Goal: Entertainment & Leisure: Consume media (video, audio)

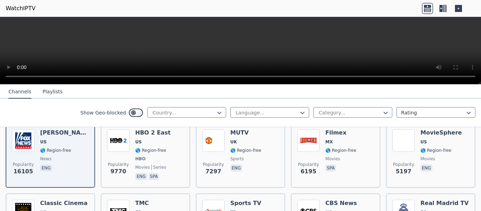
scroll to position [89, 0]
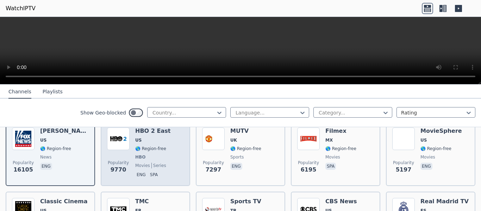
click at [146, 154] on span "HBO" at bounding box center [152, 157] width 35 height 6
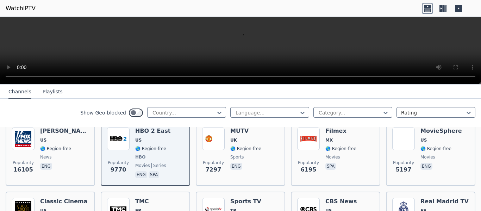
scroll to position [89, 0]
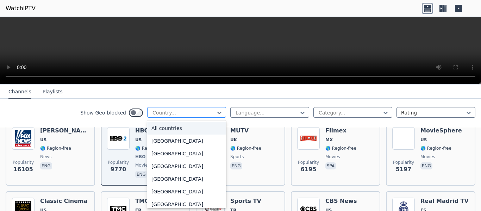
click at [190, 114] on div at bounding box center [184, 112] width 64 height 7
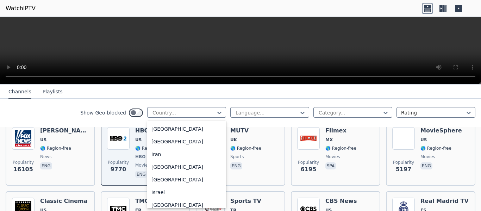
scroll to position [0, 0]
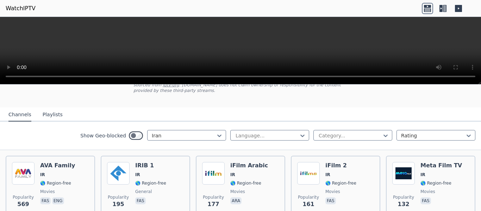
scroll to position [55, 0]
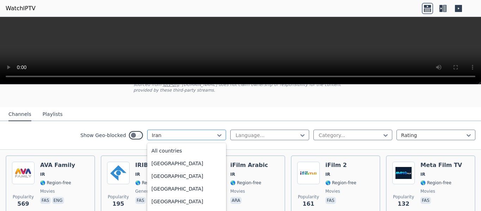
click at [186, 132] on div at bounding box center [184, 135] width 64 height 7
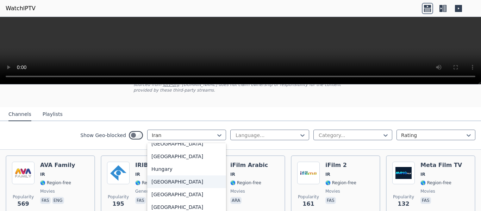
scroll to position [1050, 0]
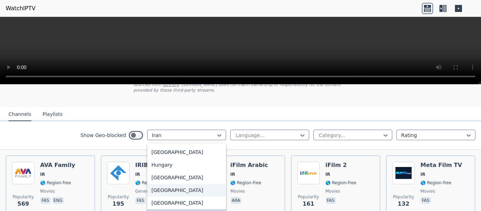
click at [175, 193] on div "[GEOGRAPHIC_DATA]" at bounding box center [186, 190] width 79 height 13
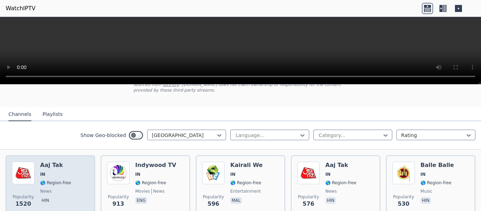
click at [60, 180] on span "🌎 Region-free" at bounding box center [55, 183] width 31 height 6
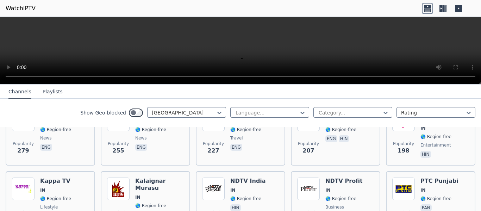
scroll to position [241, 0]
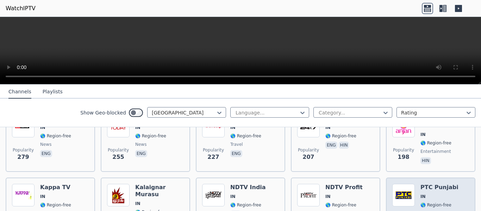
click at [425, 194] on span "IN" at bounding box center [439, 197] width 38 height 6
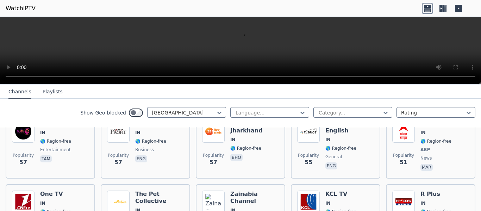
scroll to position [897, 0]
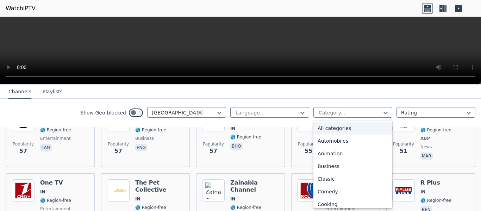
click at [373, 113] on div at bounding box center [350, 112] width 64 height 7
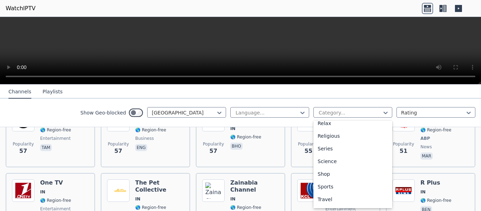
scroll to position [257, 0]
click at [336, 172] on div "Sports" at bounding box center [352, 175] width 79 height 13
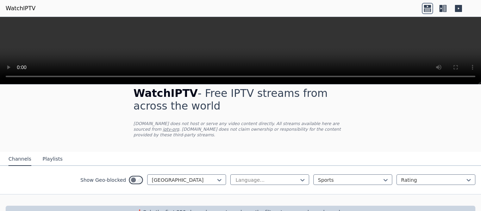
scroll to position [23, 0]
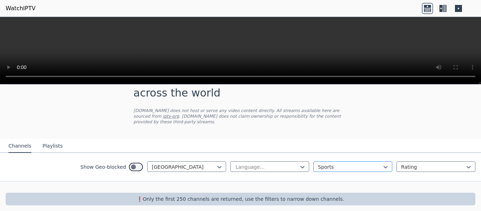
click at [318, 165] on div "Sports" at bounding box center [352, 166] width 79 height 11
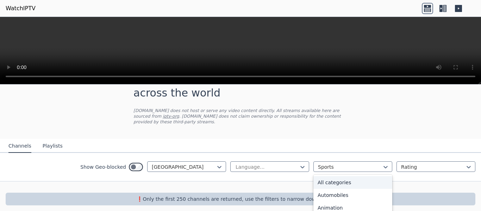
click at [326, 179] on div "All categories" at bounding box center [352, 182] width 79 height 13
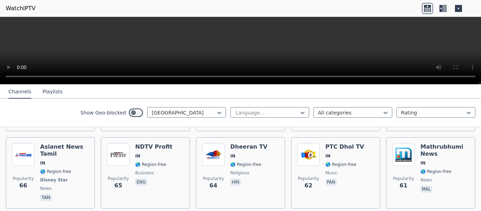
scroll to position [706, 0]
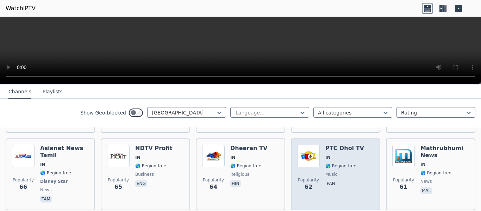
click at [321, 145] on div "Popularity 62 PTC Dhol TV IN 🌎 Region-free music pan" at bounding box center [335, 174] width 77 height 59
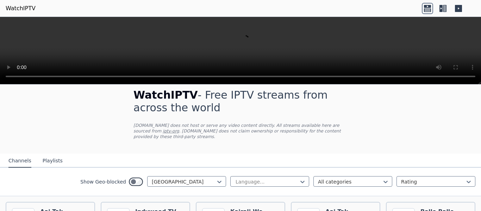
scroll to position [0, 0]
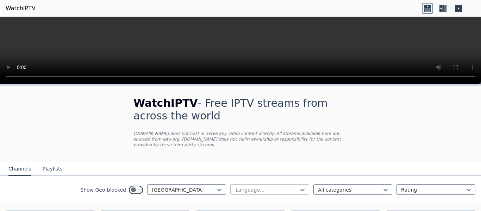
click at [267, 186] on div at bounding box center [267, 189] width 64 height 7
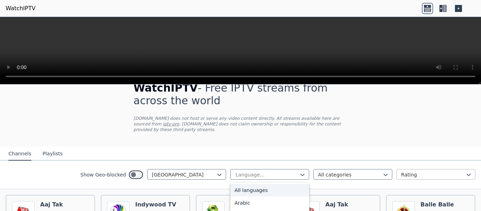
scroll to position [77, 0]
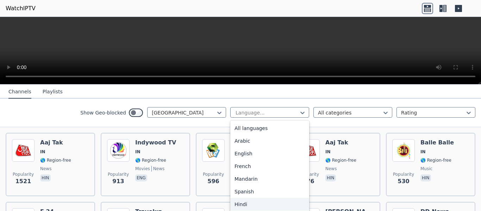
click at [253, 202] on div "Hindi" at bounding box center [269, 204] width 79 height 13
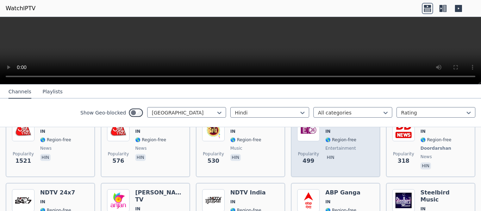
scroll to position [90, 0]
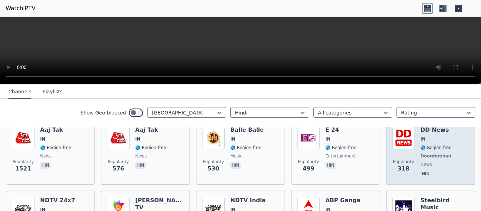
click at [420, 146] on div "DD News IN 🌎 Region-free Doordarshan news hin" at bounding box center [436, 152] width 32 height 52
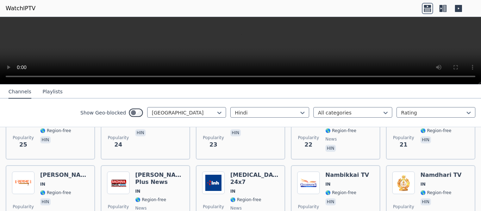
scroll to position [616, 0]
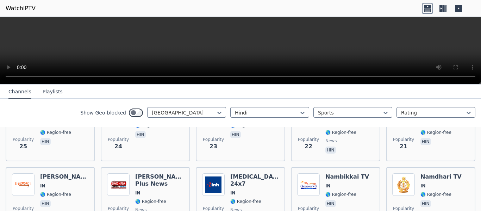
scroll to position [23, 0]
